Goal: Find specific page/section

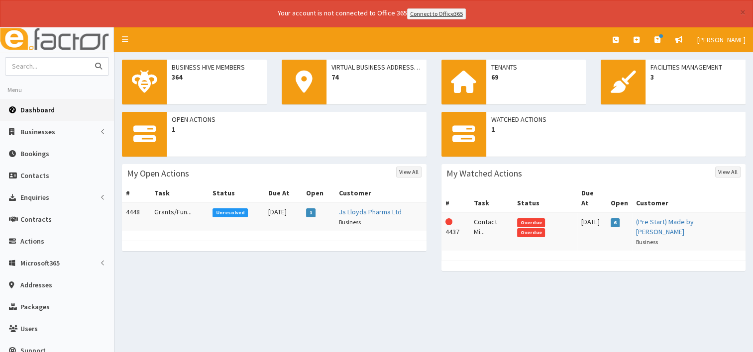
click at [62, 67] on input "text" at bounding box center [47, 66] width 84 height 17
type input "deploy"
click at [100, 66] on icon "submit" at bounding box center [98, 66] width 7 height 7
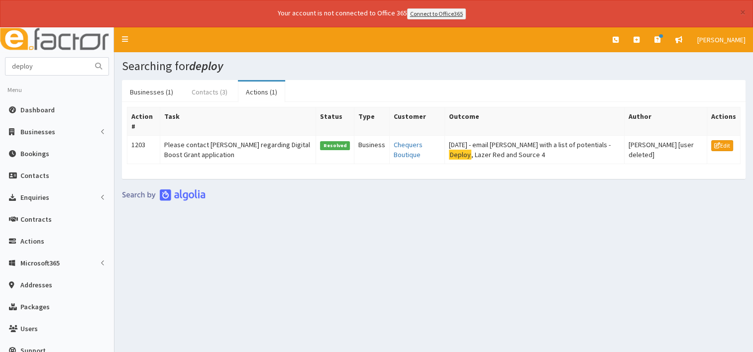
click at [223, 88] on link "Contacts (3)" at bounding box center [210, 92] width 52 height 21
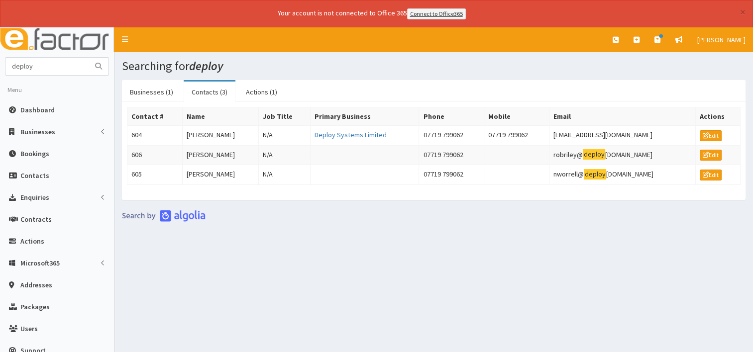
click at [468, 286] on div "Searching for deploy Businesses (1) Contacts (3) Actions (1) Business # Name Pr…" at bounding box center [434, 203] width 639 height 302
click at [628, 172] on td "nworrell@ deploy [DOMAIN_NAME]" at bounding box center [622, 175] width 146 height 20
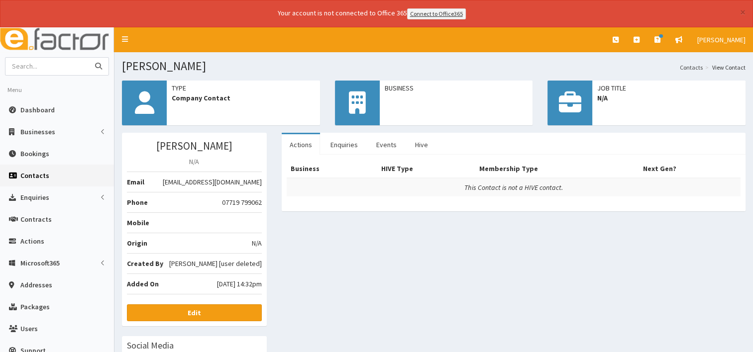
click at [36, 67] on input "text" at bounding box center [47, 66] width 84 height 17
